Goal: Transaction & Acquisition: Purchase product/service

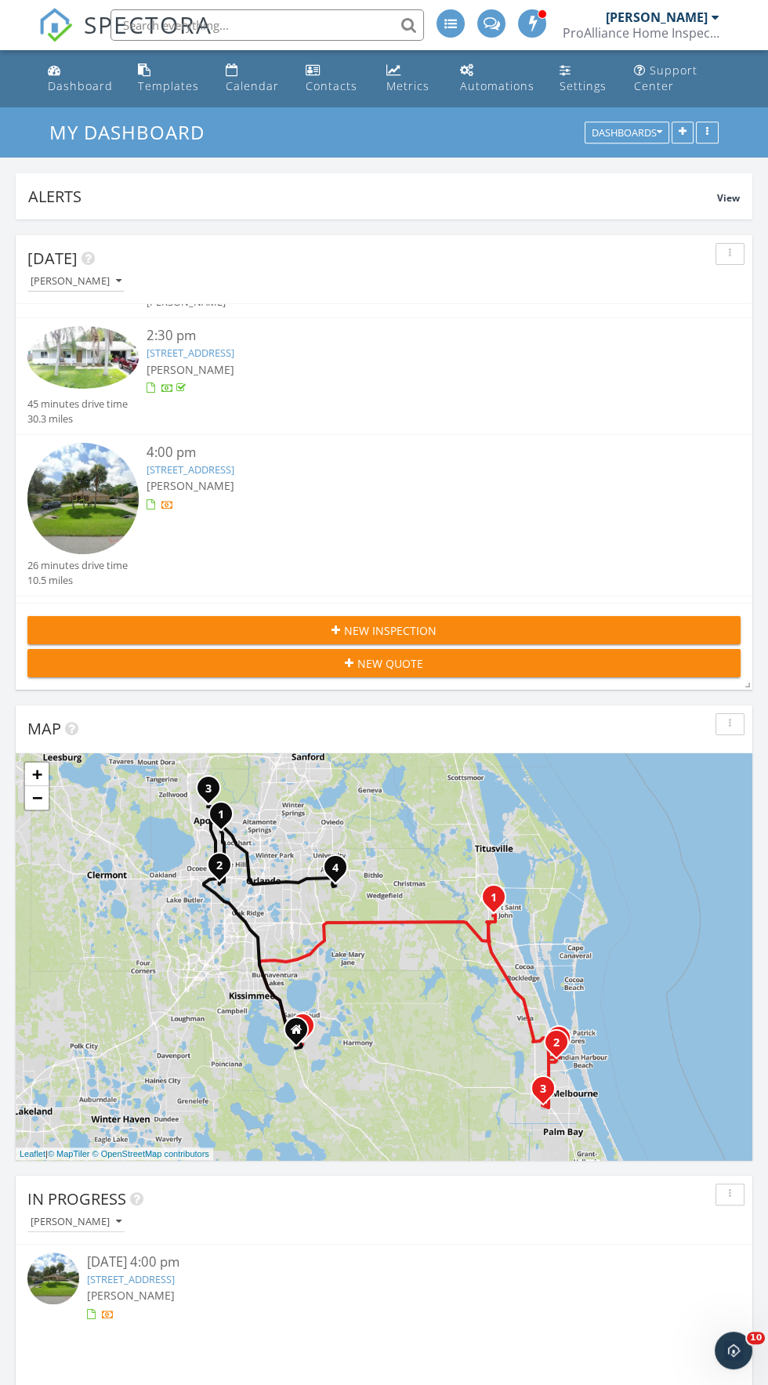
scroll to position [188, 0]
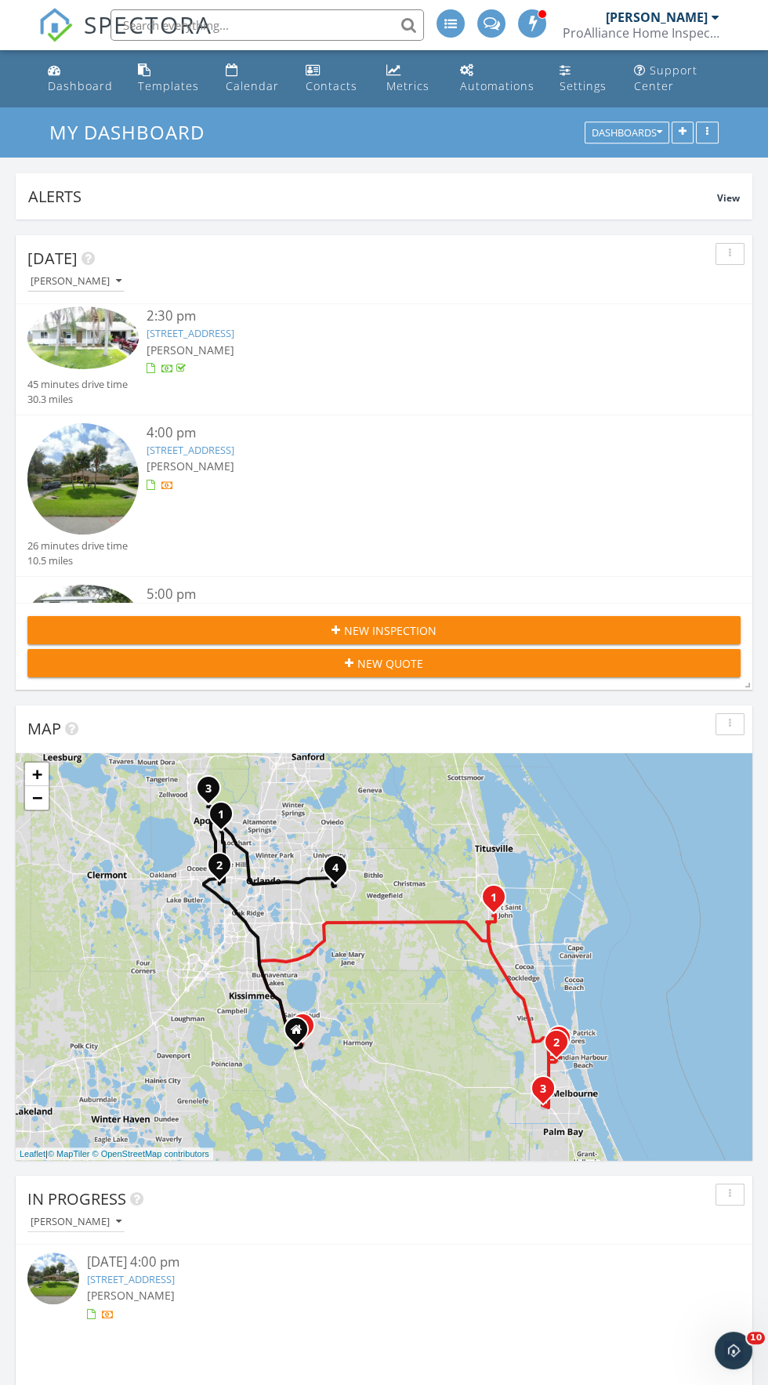
click at [234, 455] on link "[STREET_ADDRESS]" at bounding box center [191, 450] width 88 height 14
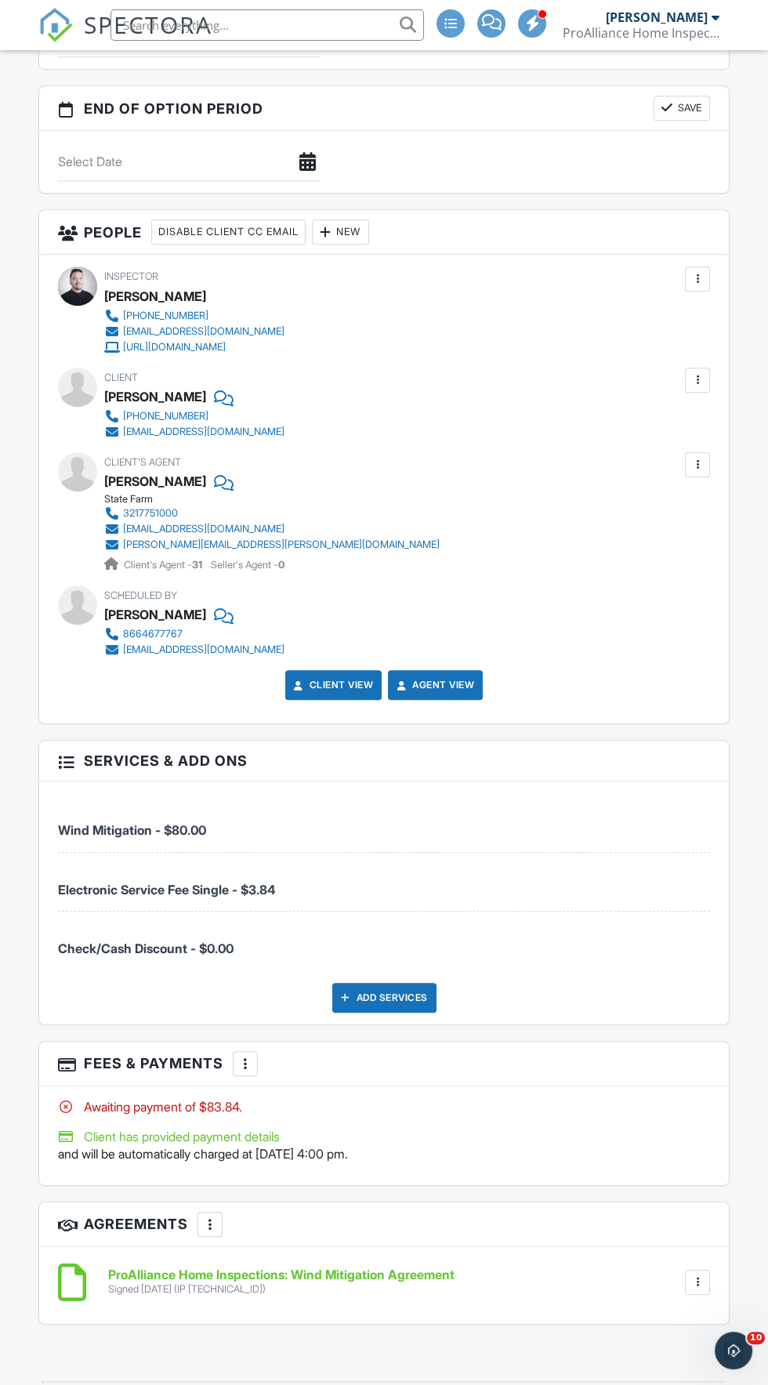
scroll to position [1776, 0]
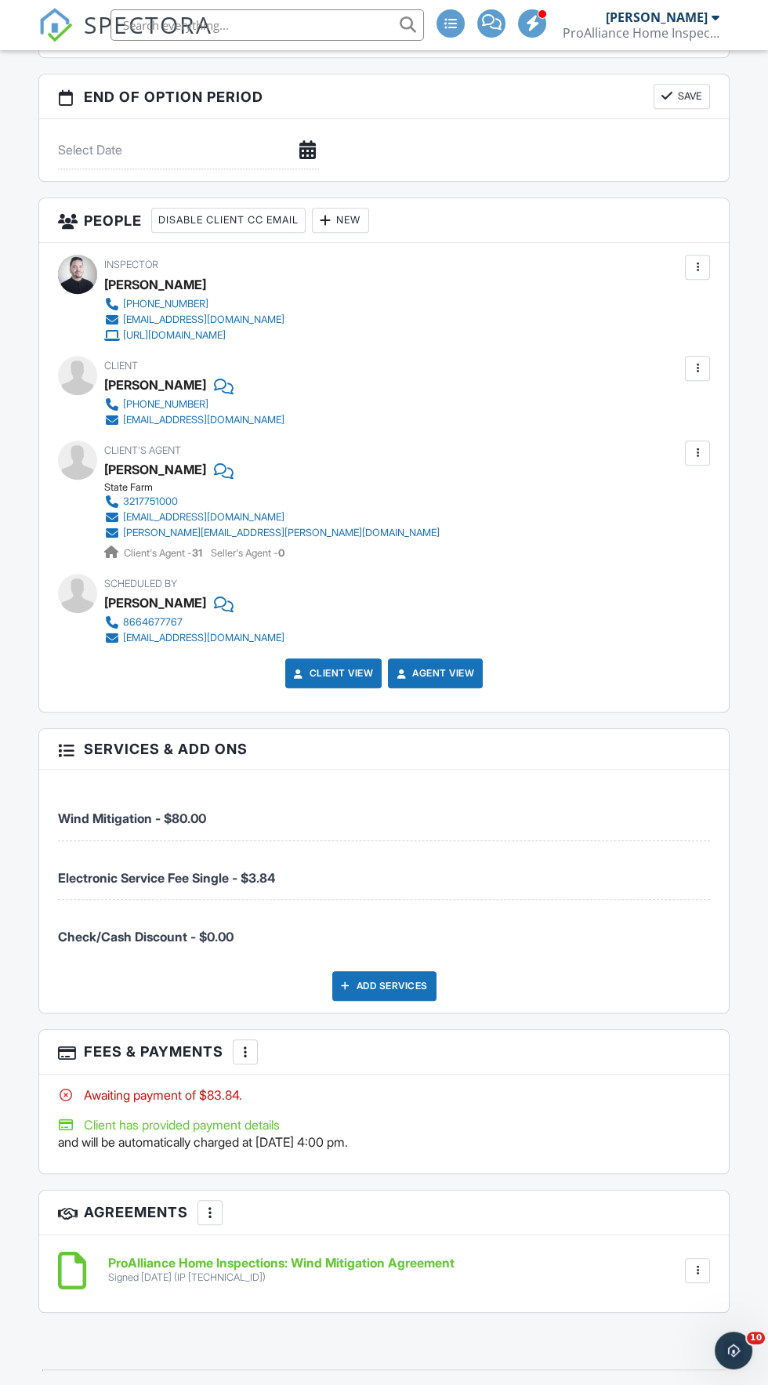
click at [245, 1044] on div at bounding box center [246, 1052] width 16 height 16
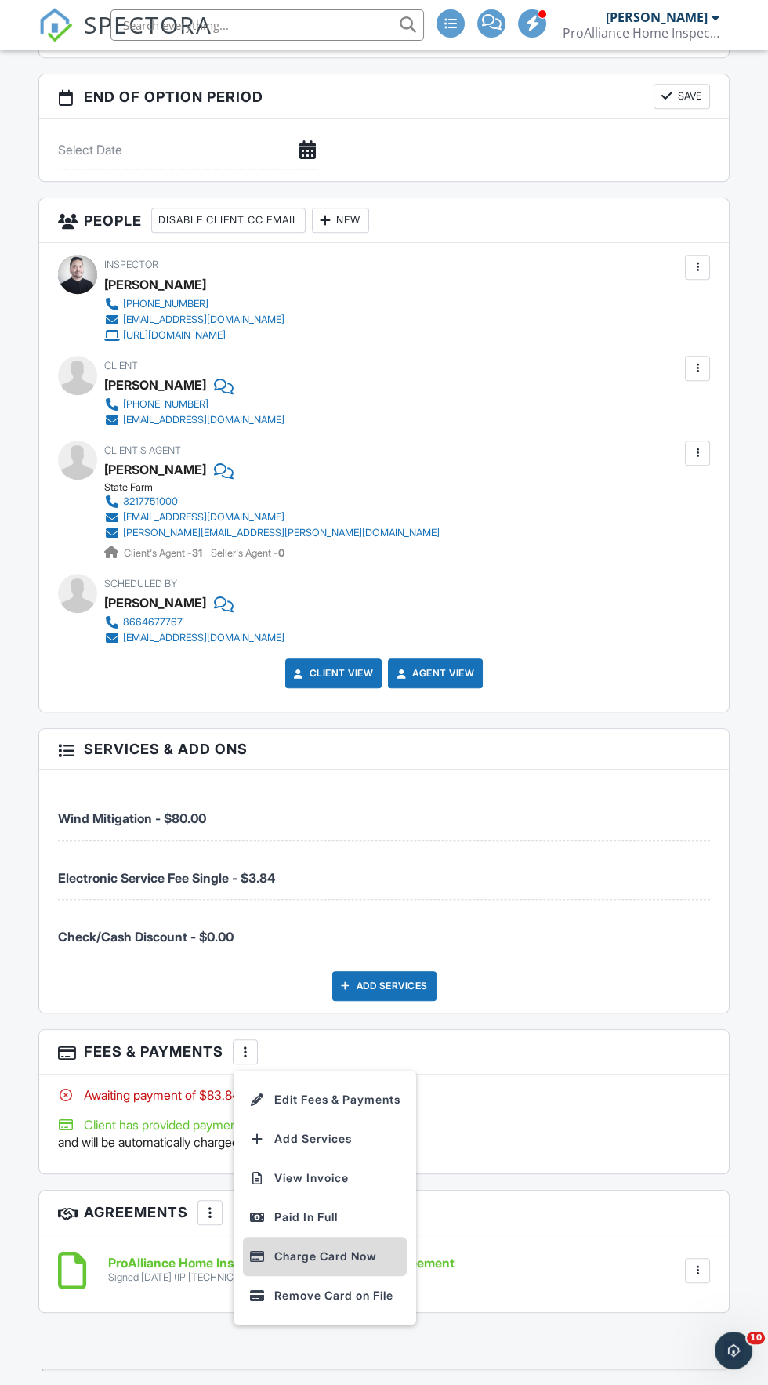
click at [387, 1244] on li "Charge Card Now" at bounding box center [325, 1256] width 164 height 39
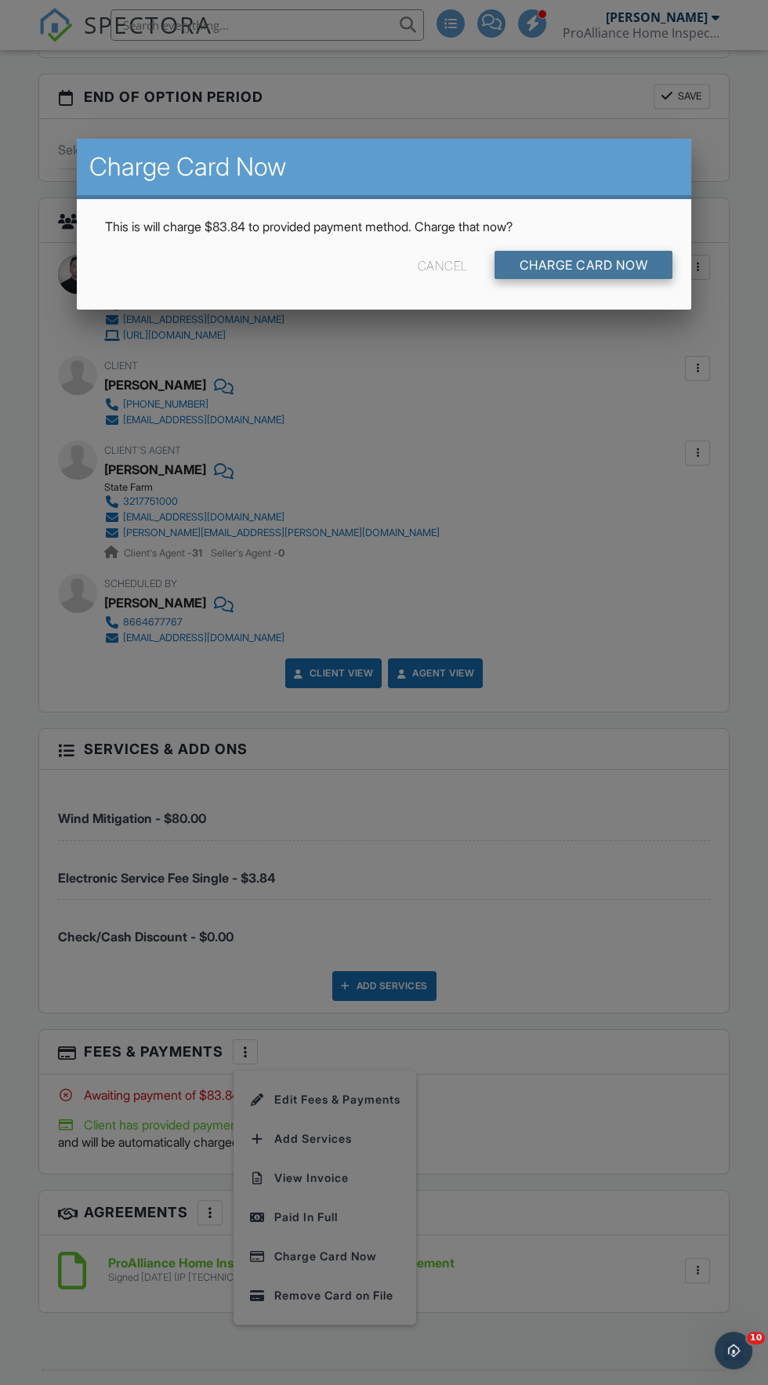
click at [597, 279] on input "Charge Card Now" at bounding box center [584, 265] width 179 height 28
